Goal: Information Seeking & Learning: Learn about a topic

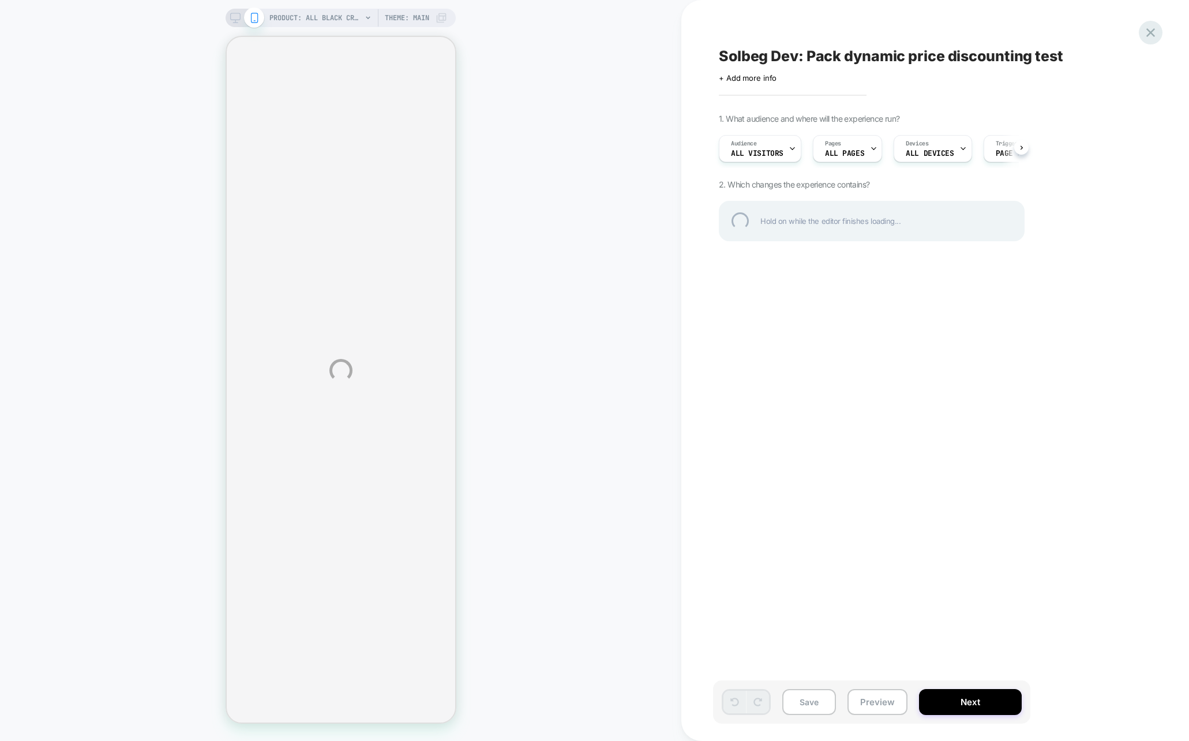
click at [1141, 30] on div at bounding box center [1150, 33] width 24 height 24
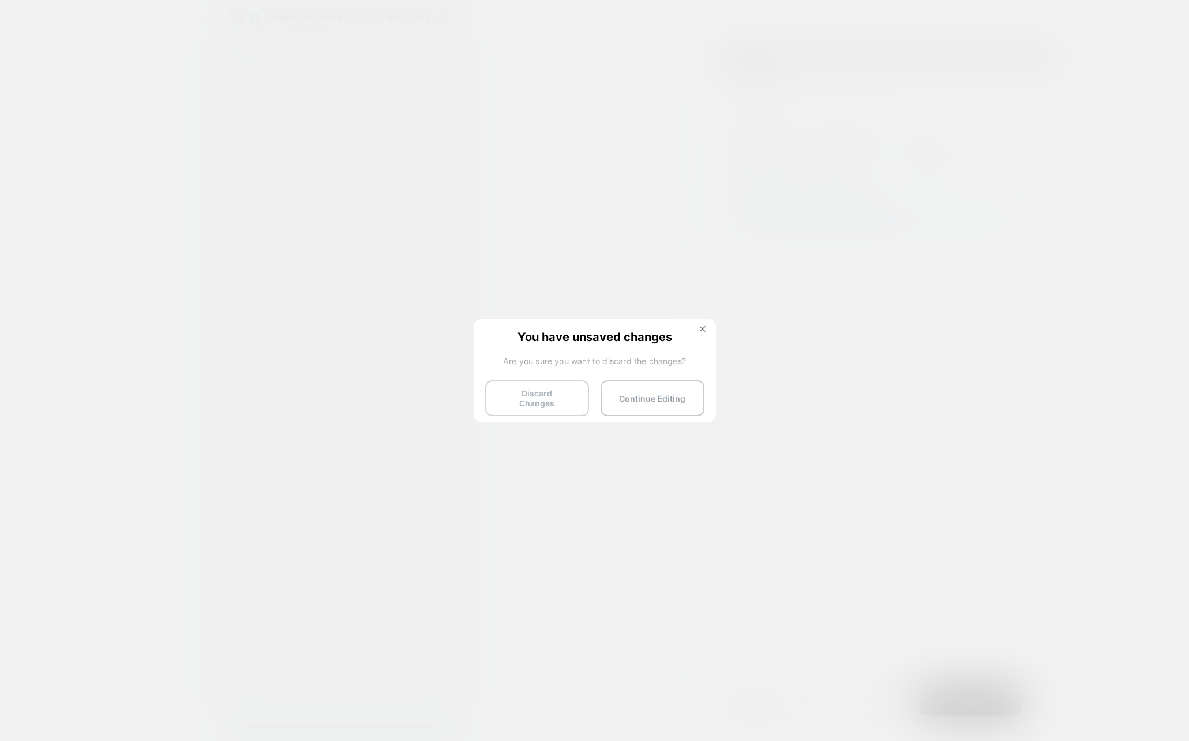
click at [566, 396] on button "Discard Changes" at bounding box center [537, 398] width 104 height 36
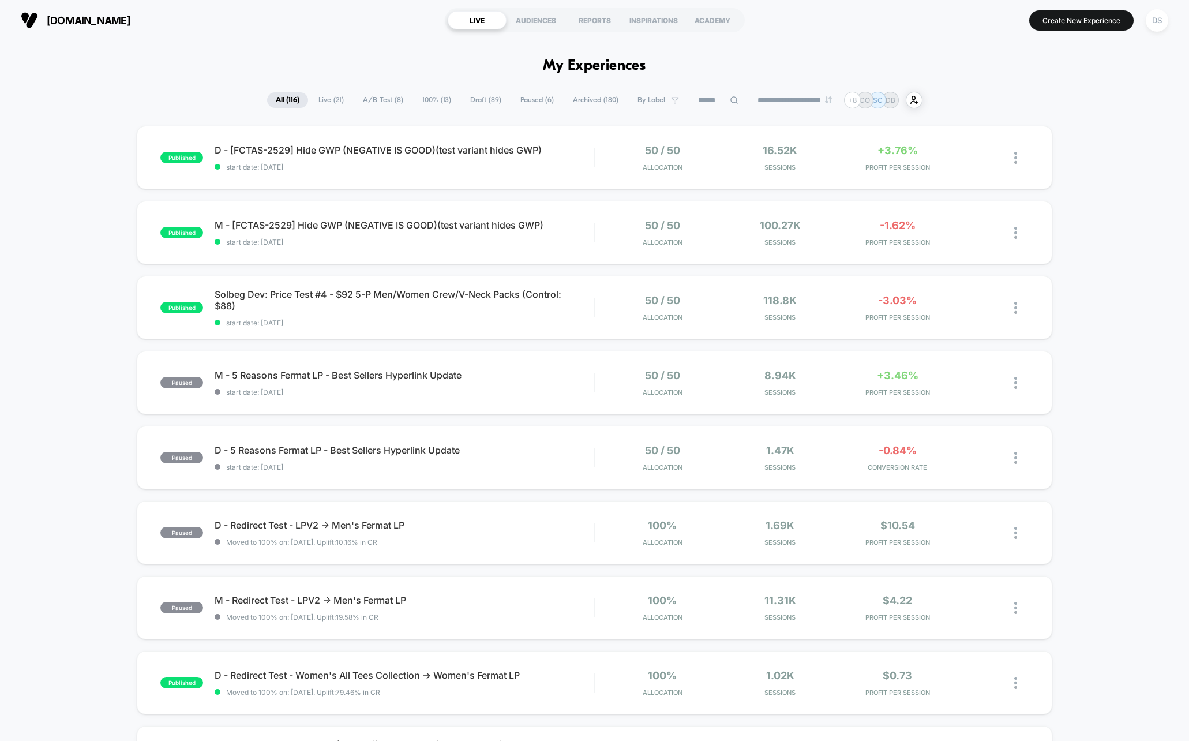
click at [485, 99] on span "Draft ( 89 )" at bounding box center [485, 100] width 48 height 16
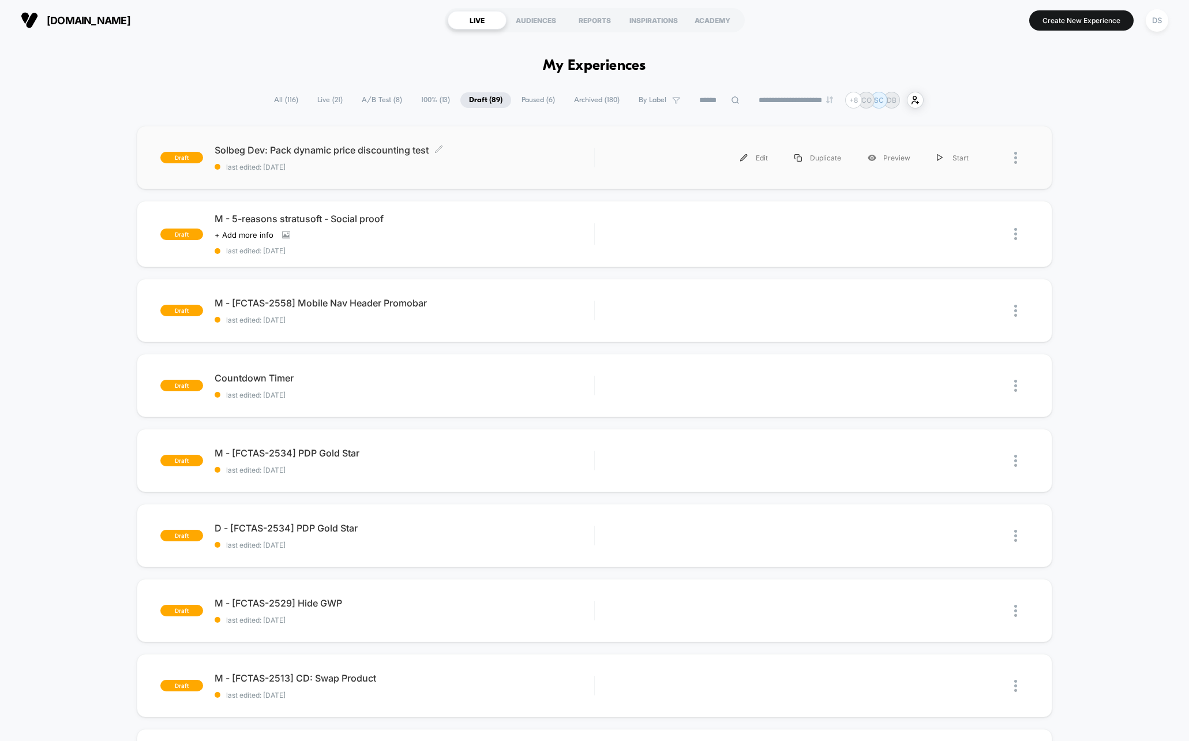
click at [392, 160] on div "Solbeg Dev: Pack dynamic price discounting test Click to edit experience detail…" at bounding box center [404, 157] width 379 height 27
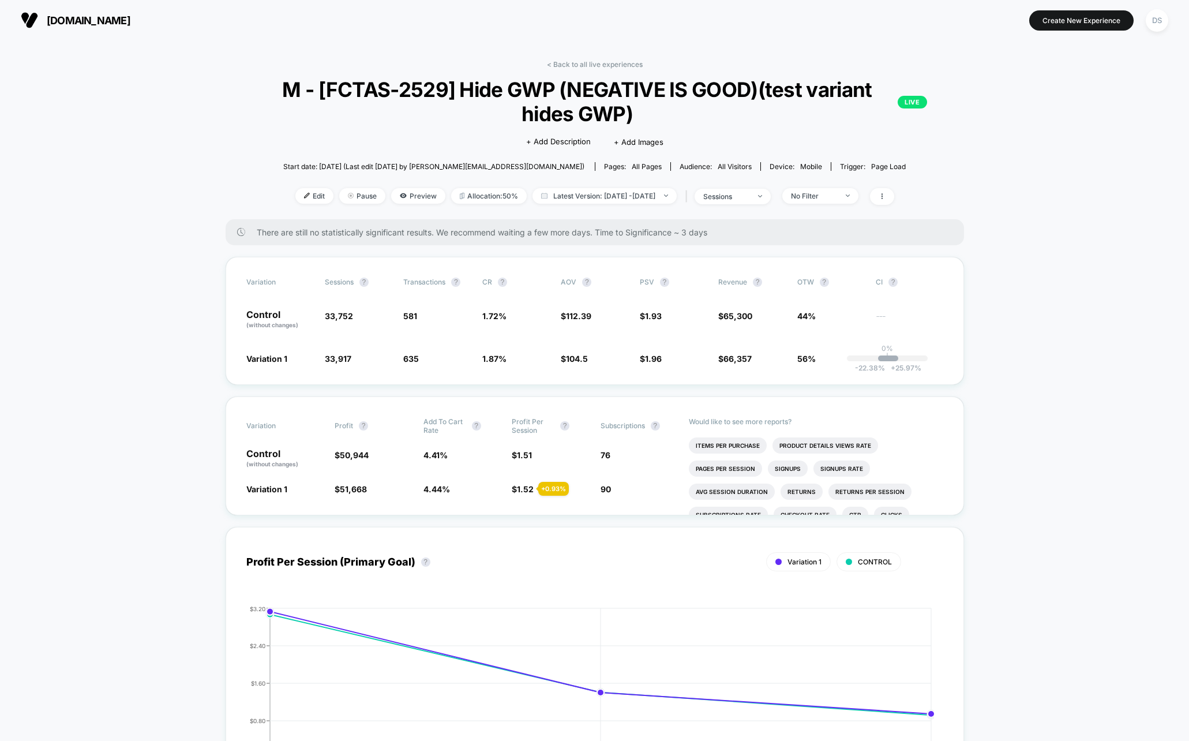
click at [596, 60] on link "< Back to all live experiences" at bounding box center [595, 64] width 96 height 9
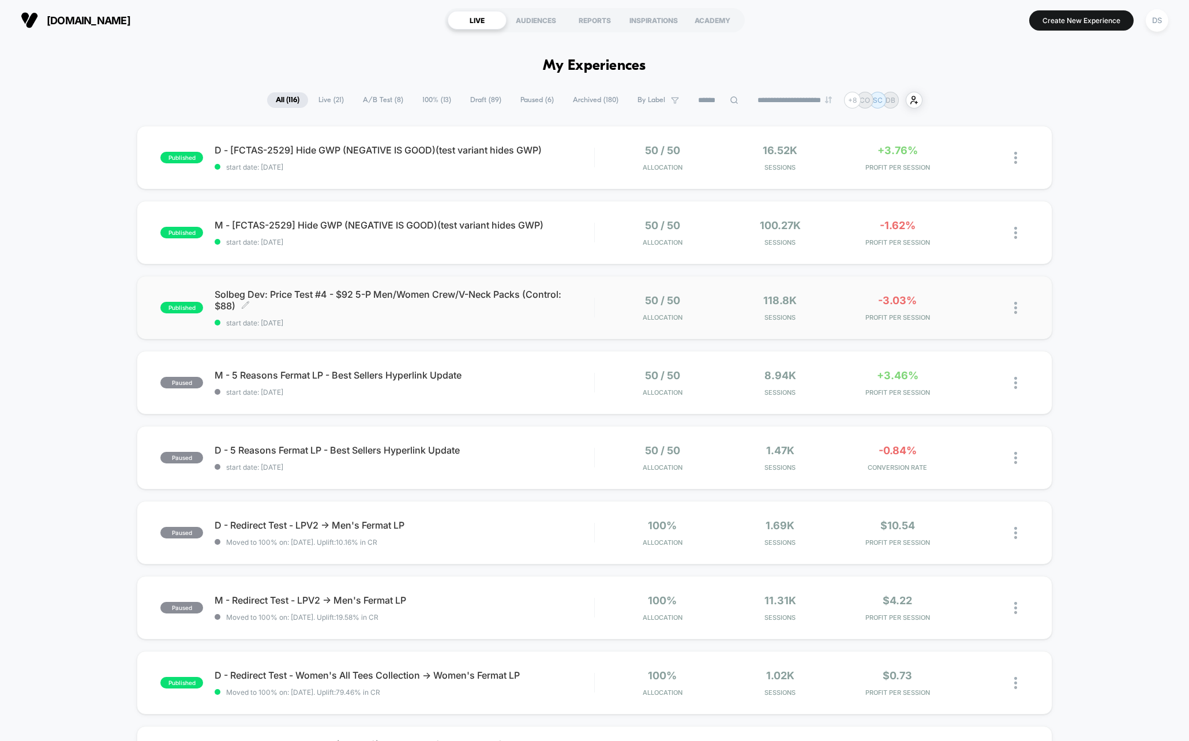
click at [464, 300] on span "Solbeg Dev: Price Test #4 - $92 5-P Men/Women Crew/V-Neck Packs (Control: $88) …" at bounding box center [404, 299] width 379 height 23
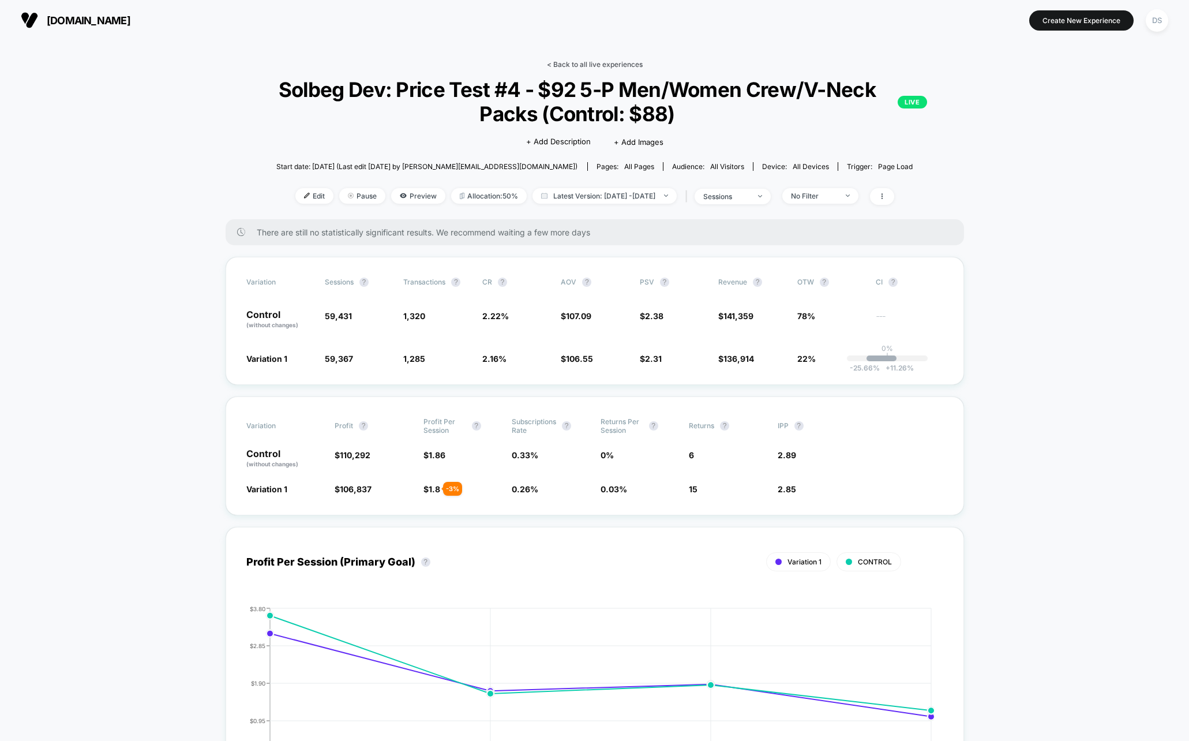
click at [578, 67] on link "< Back to all live experiences" at bounding box center [595, 64] width 96 height 9
